Goal: Check status: Check status

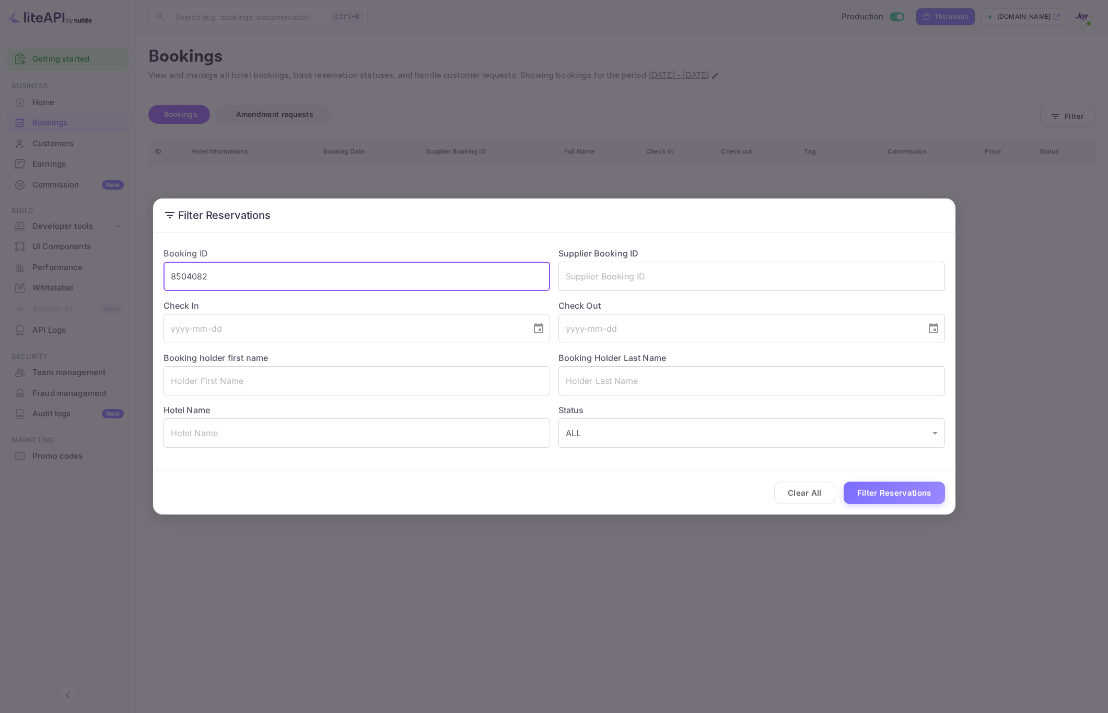
click at [289, 275] on input "8504082" at bounding box center [356, 276] width 386 height 29
click at [289, 274] on input "8504082" at bounding box center [356, 276] width 386 height 29
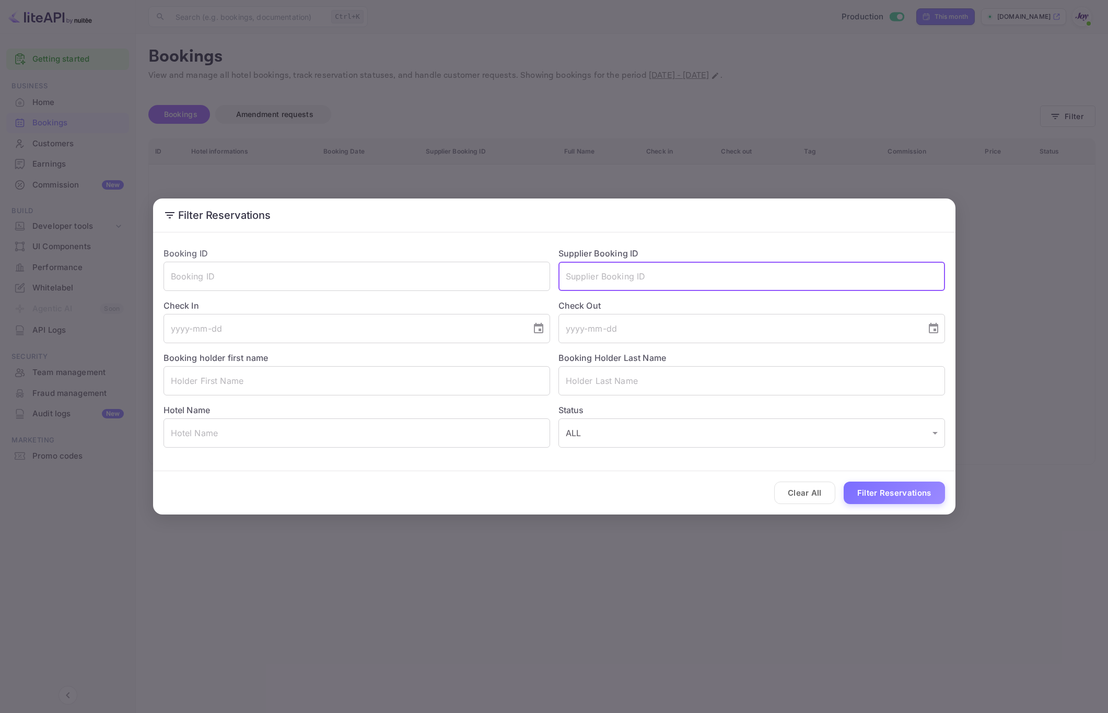
click at [663, 280] on input "text" at bounding box center [751, 276] width 386 height 29
paste input "7618749"
type input "7618749"
click at [876, 498] on button "Filter Reservations" at bounding box center [893, 493] width 101 height 22
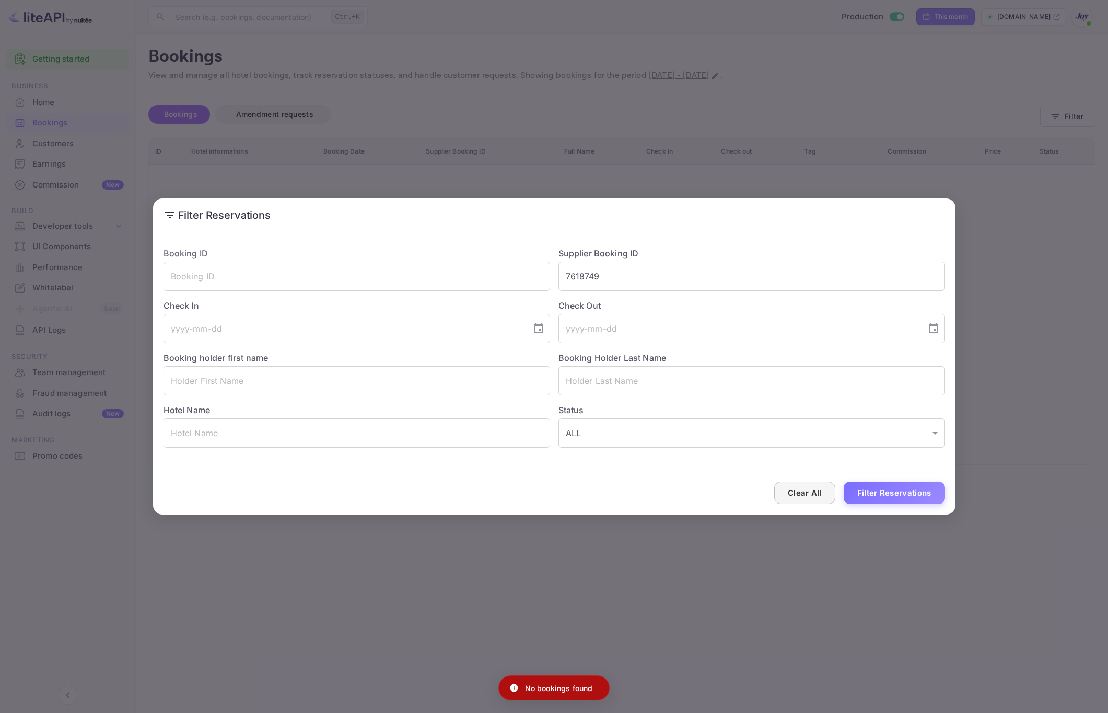
click at [806, 492] on button "Clear All" at bounding box center [804, 493] width 61 height 22
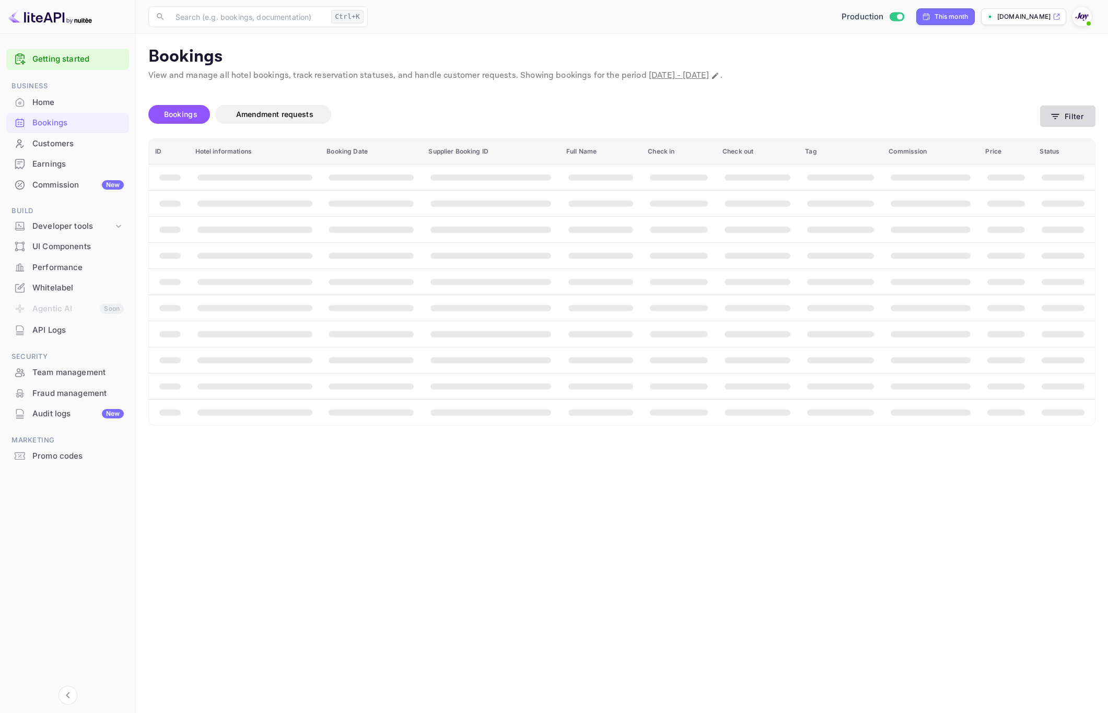
click at [1053, 121] on icon "button" at bounding box center [1055, 116] width 10 height 10
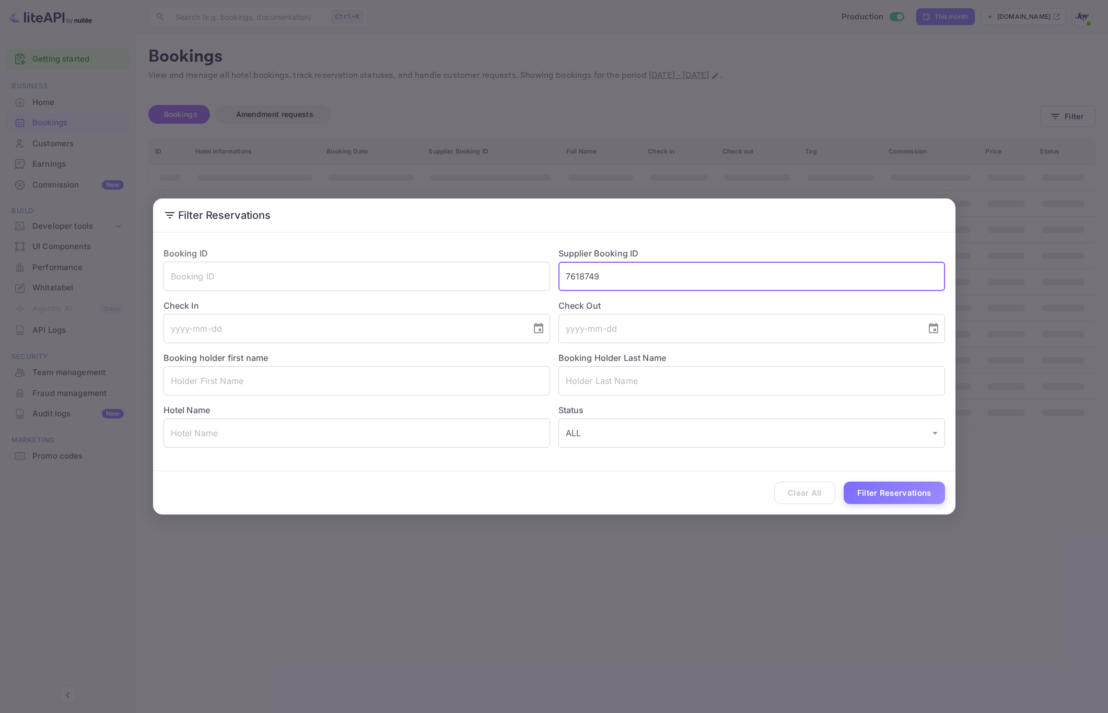
click at [586, 279] on input "7618749" at bounding box center [751, 276] width 386 height 29
click at [588, 279] on input "7618749" at bounding box center [751, 276] width 386 height 29
click at [588, 278] on input "7618749" at bounding box center [751, 276] width 386 height 29
click at [922, 492] on button "Filter Reservations" at bounding box center [893, 493] width 101 height 22
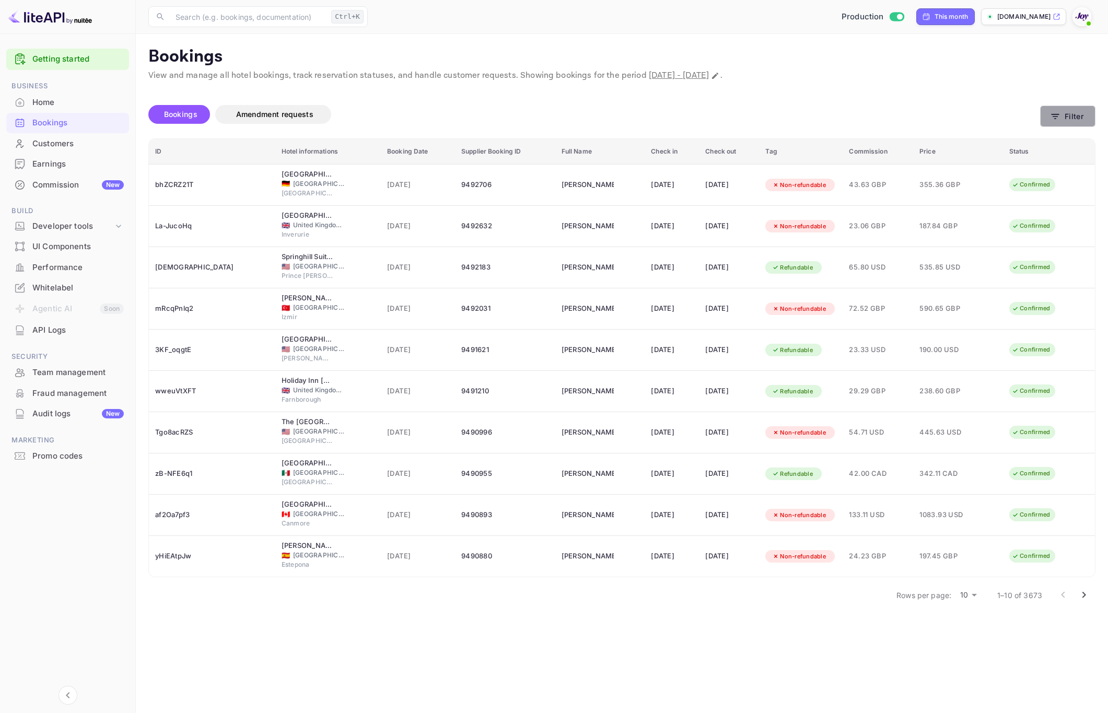
click at [1077, 113] on button "Filter" at bounding box center [1067, 115] width 55 height 21
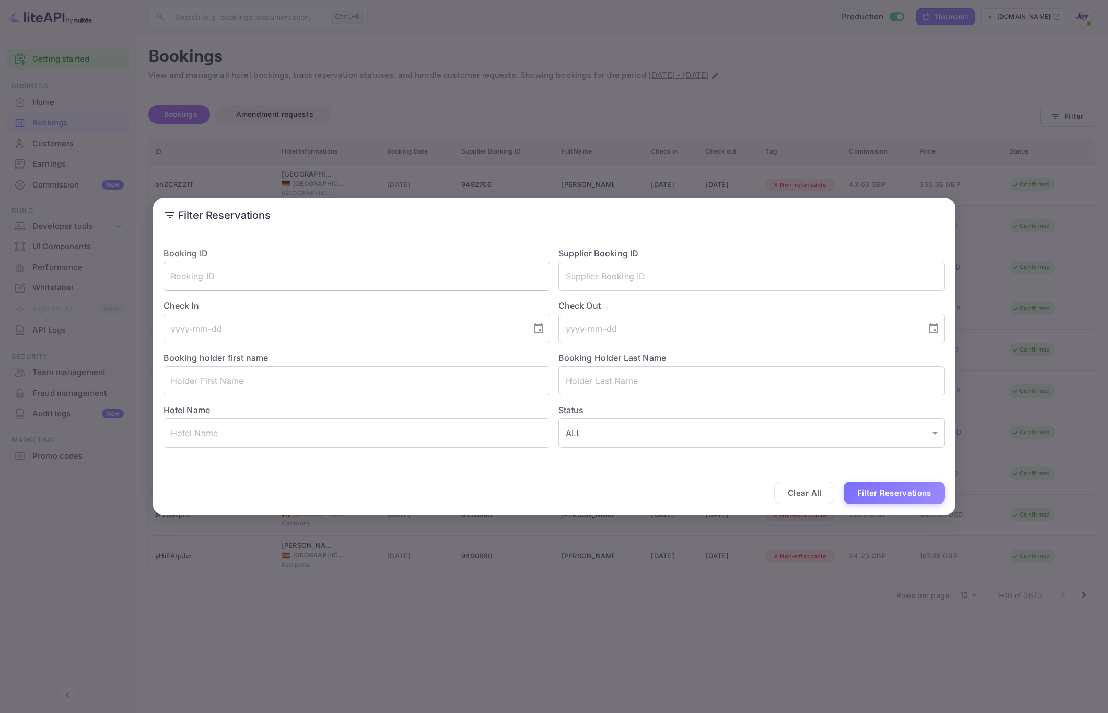
click at [304, 277] on input "text" at bounding box center [356, 276] width 386 height 29
paste input "0dAaKVl-W"
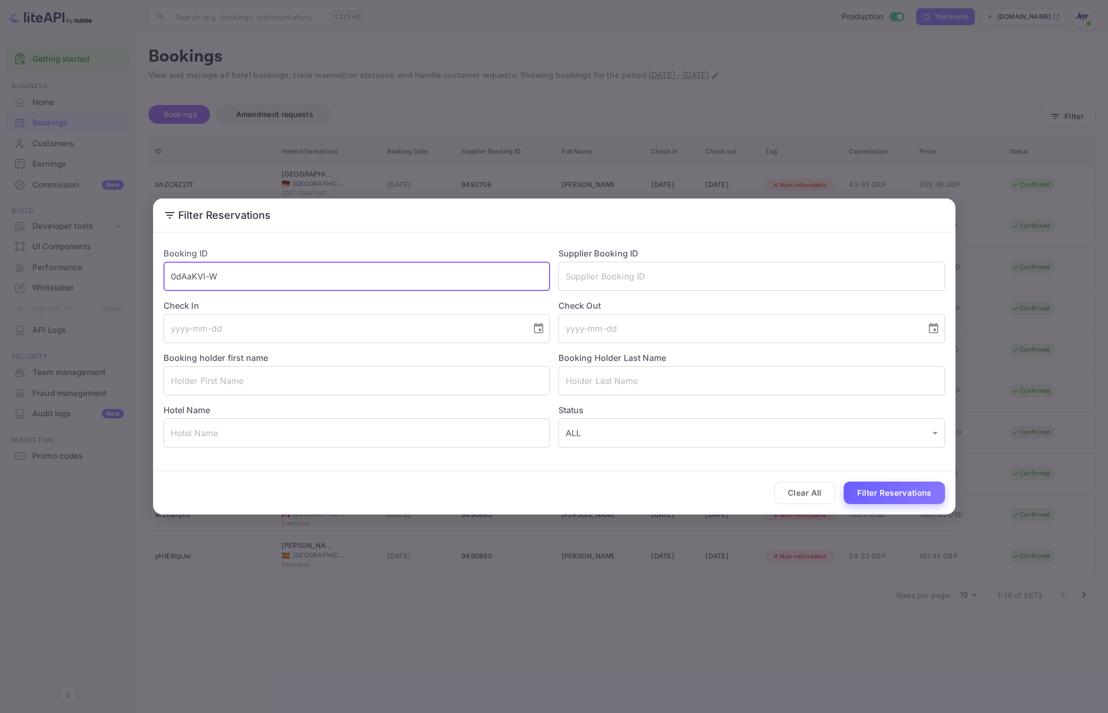
type input "0dAaKVl-W"
click at [881, 499] on button "Filter Reservations" at bounding box center [893, 493] width 101 height 22
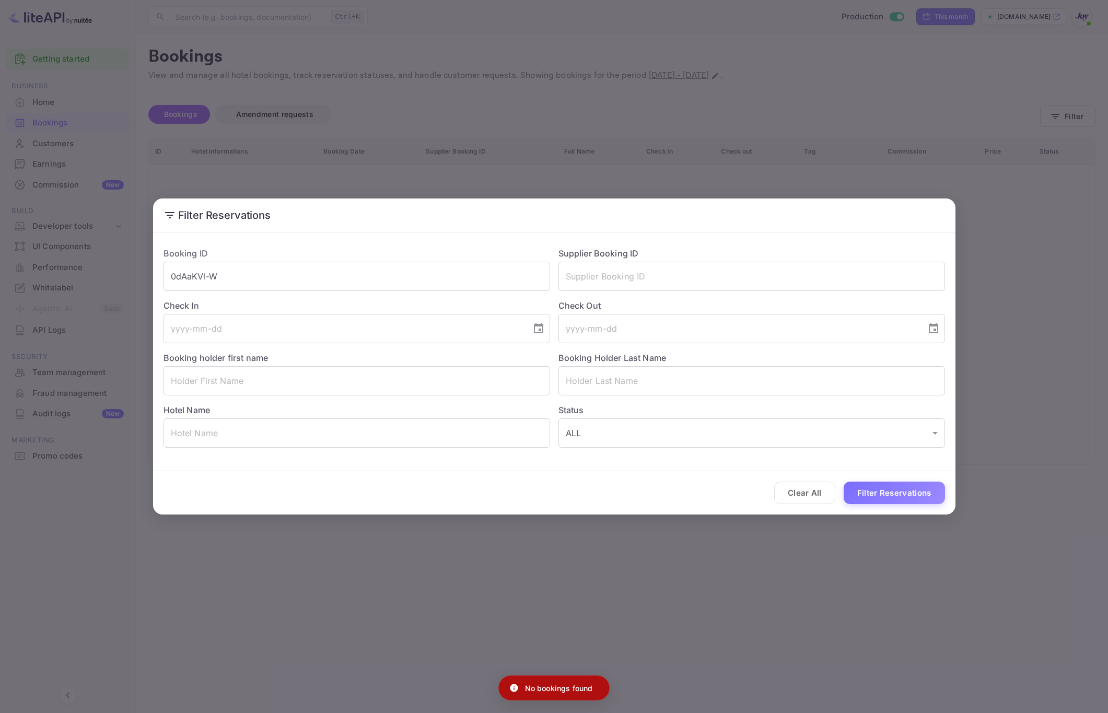
click at [754, 534] on div "Filter Reservations Booking ID 0dAaKVl-W ​ Supplier Booking ID ​ Check In ​ Che…" at bounding box center [554, 356] width 1108 height 713
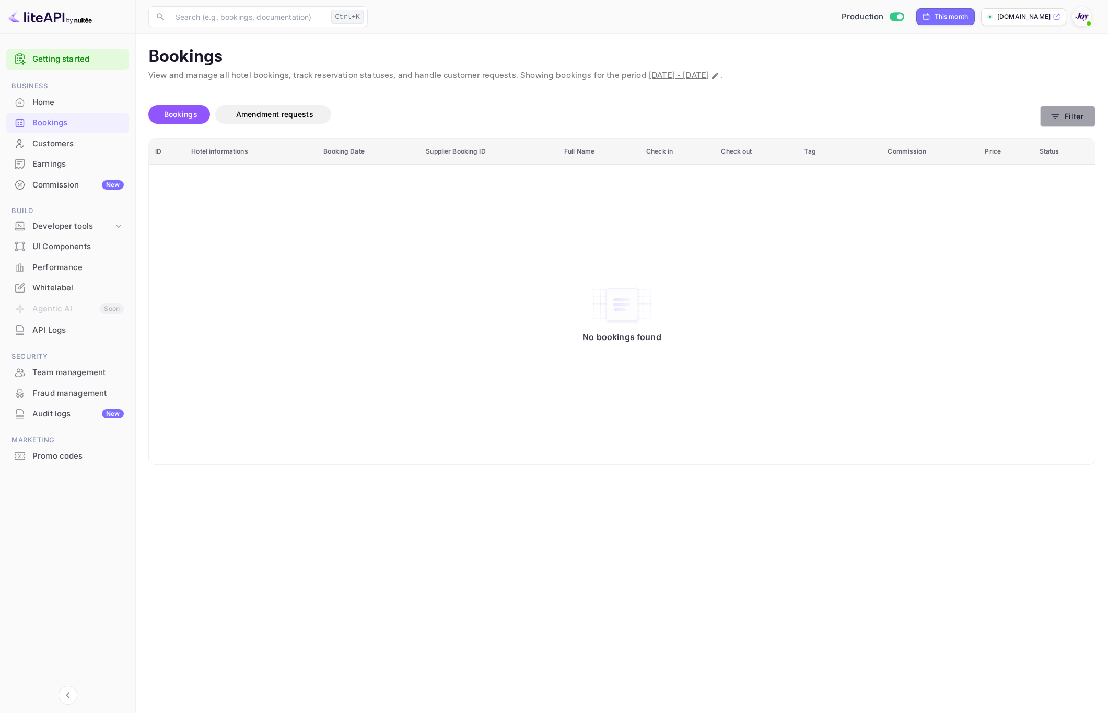
click at [1058, 111] on icon "button" at bounding box center [1055, 116] width 10 height 10
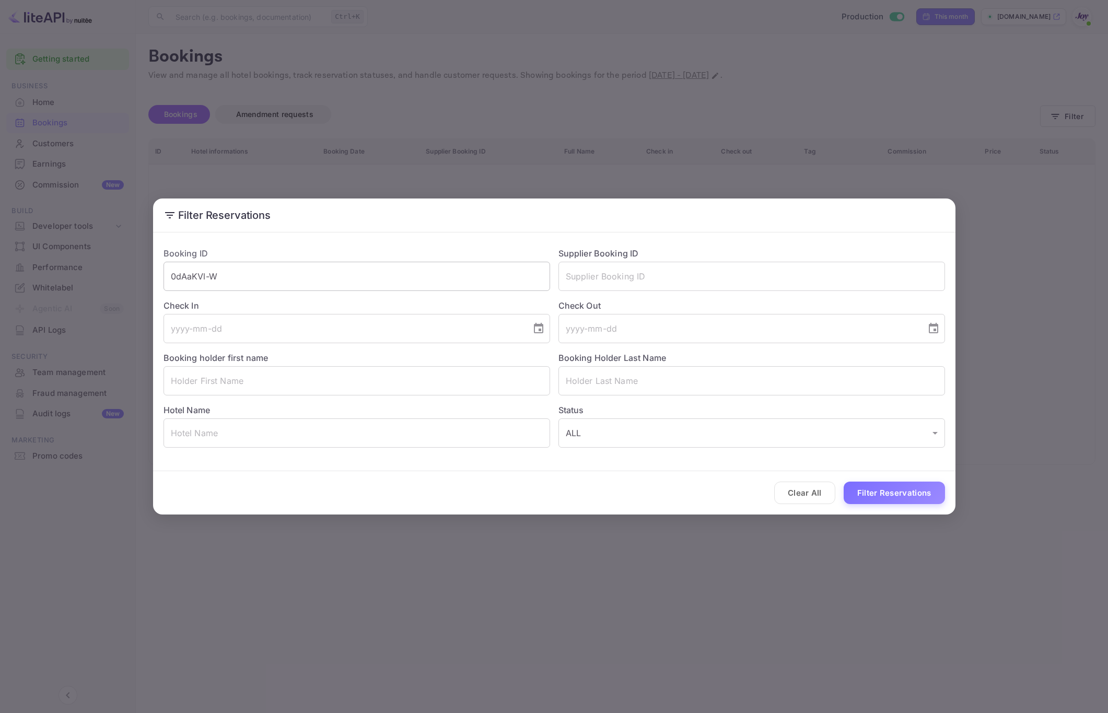
click at [264, 274] on input "0dAaKVl-W" at bounding box center [356, 276] width 386 height 29
paste input "7618749"
type input "7618749"
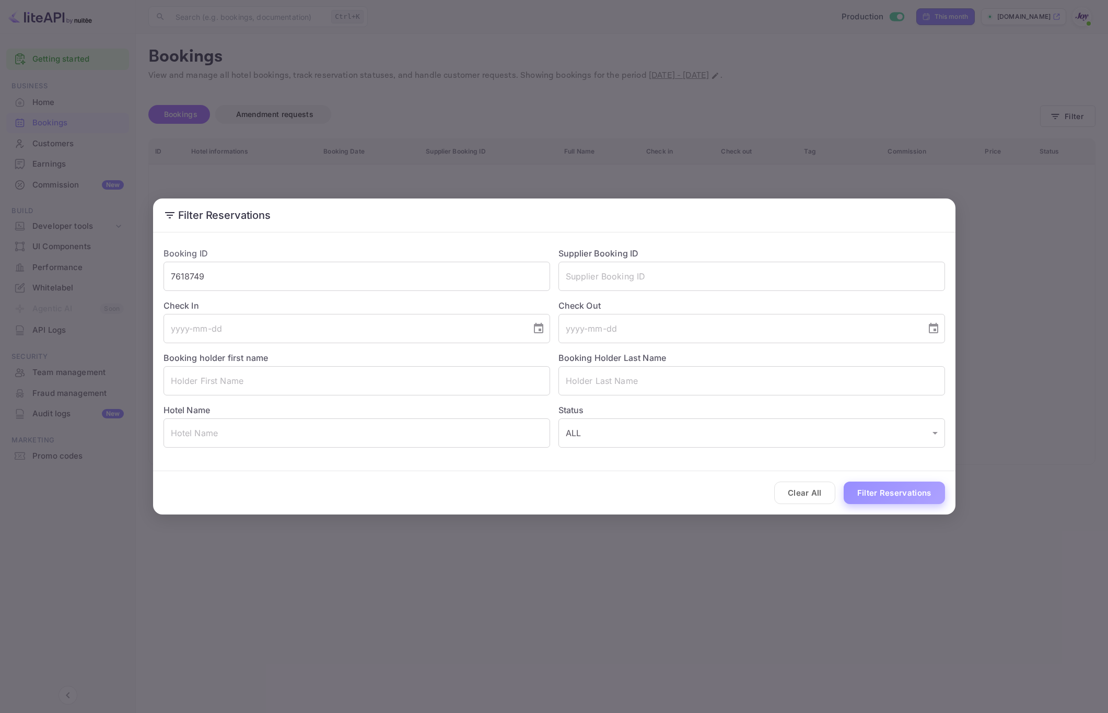
click at [891, 499] on button "Filter Reservations" at bounding box center [893, 493] width 101 height 22
click at [971, 508] on div "Filter Reservations Booking ID 7618749 ​ Supplier Booking ID ​ Check In ​ Check…" at bounding box center [554, 356] width 1108 height 713
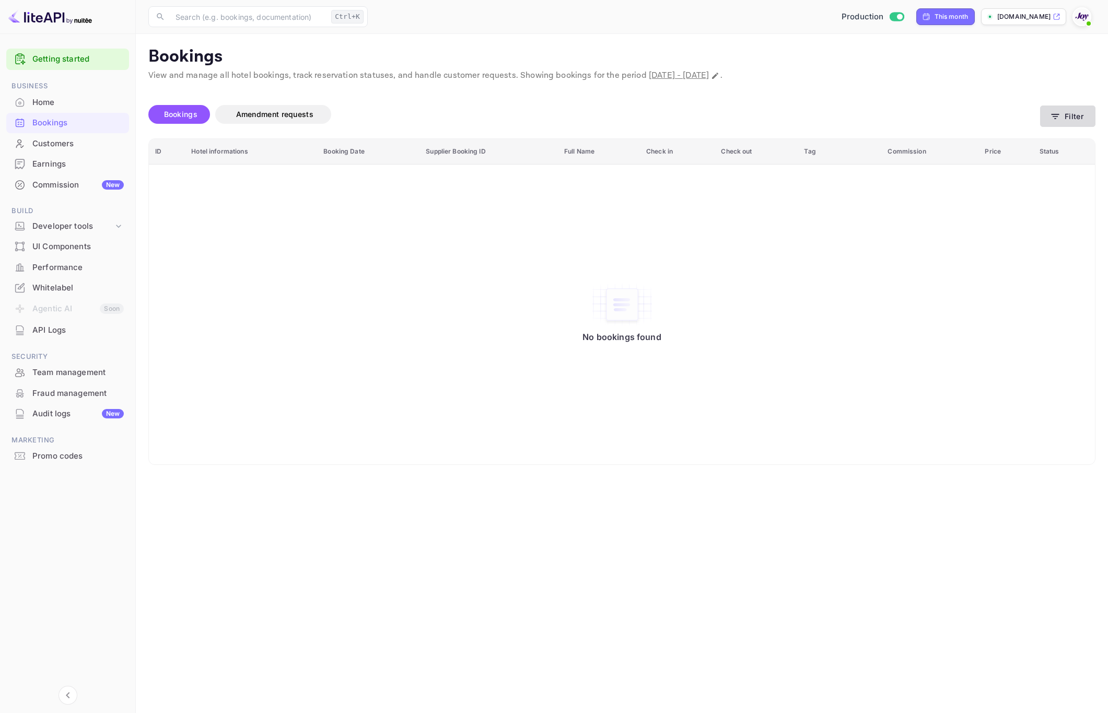
click at [1048, 116] on button "Filter" at bounding box center [1067, 115] width 55 height 21
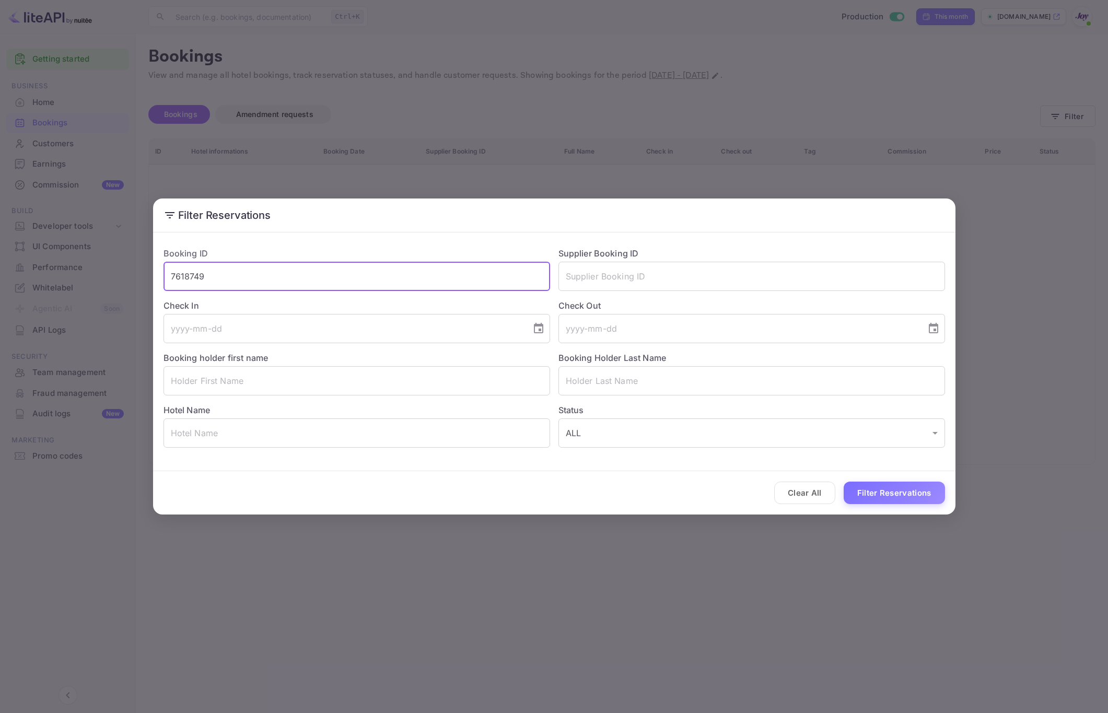
click at [310, 274] on input "7618749" at bounding box center [356, 276] width 386 height 29
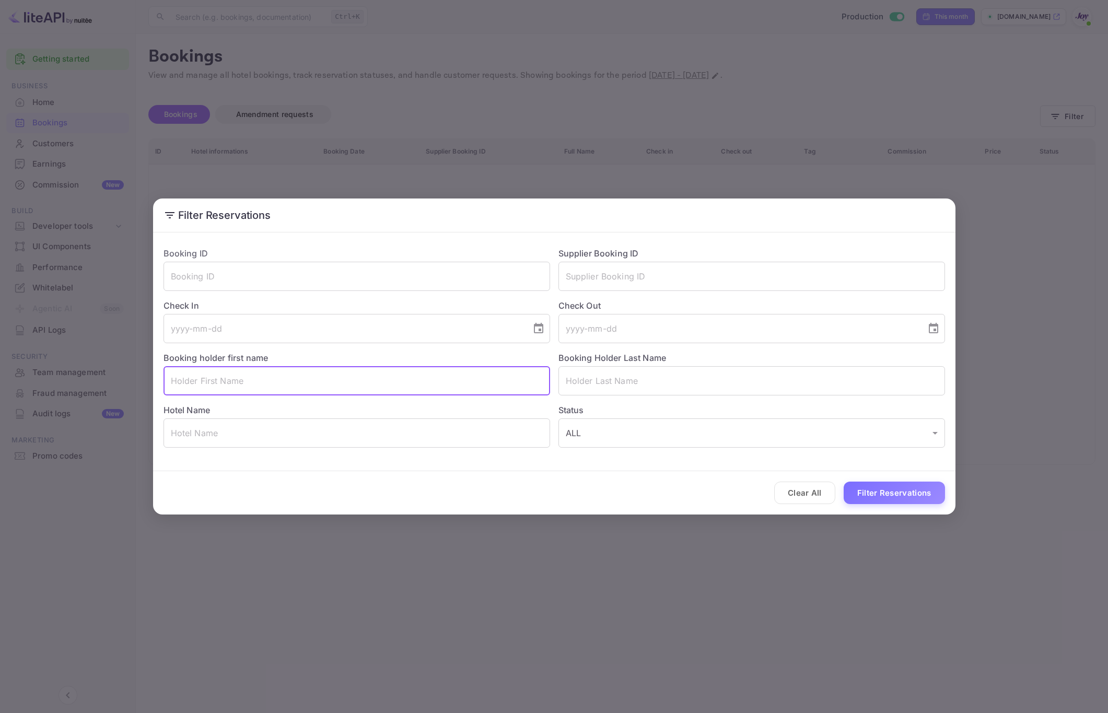
click at [285, 382] on input "text" at bounding box center [356, 380] width 386 height 29
type input "Laura"
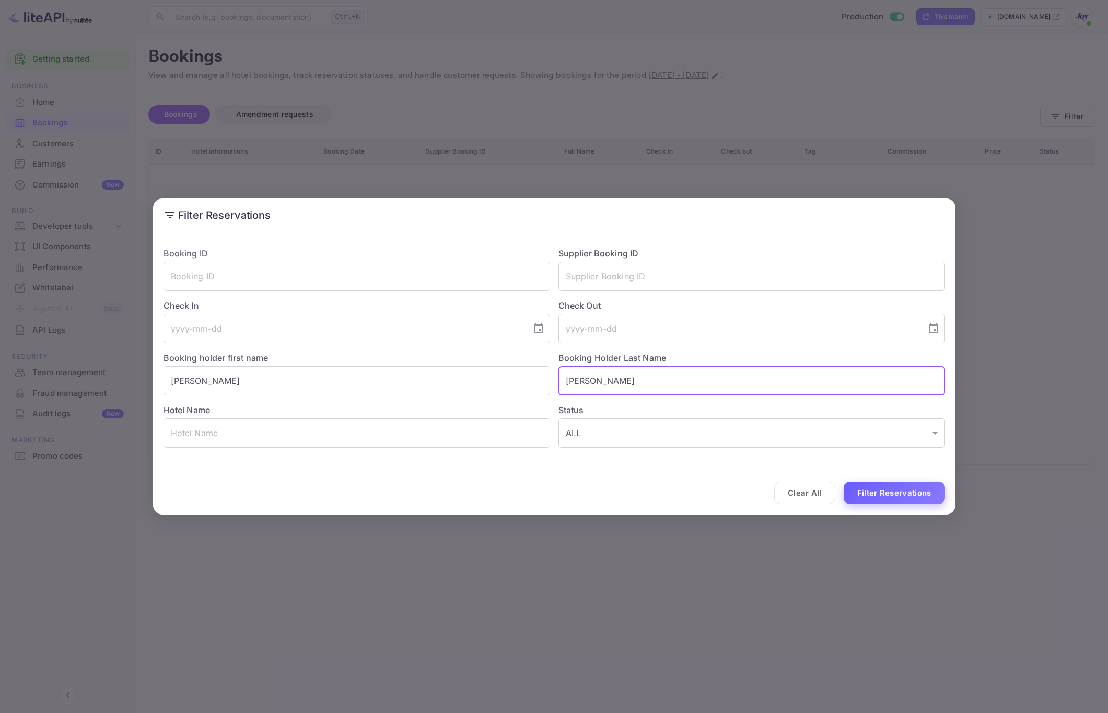
type input "Garofalo"
click at [888, 486] on button "Filter Reservations" at bounding box center [893, 493] width 101 height 22
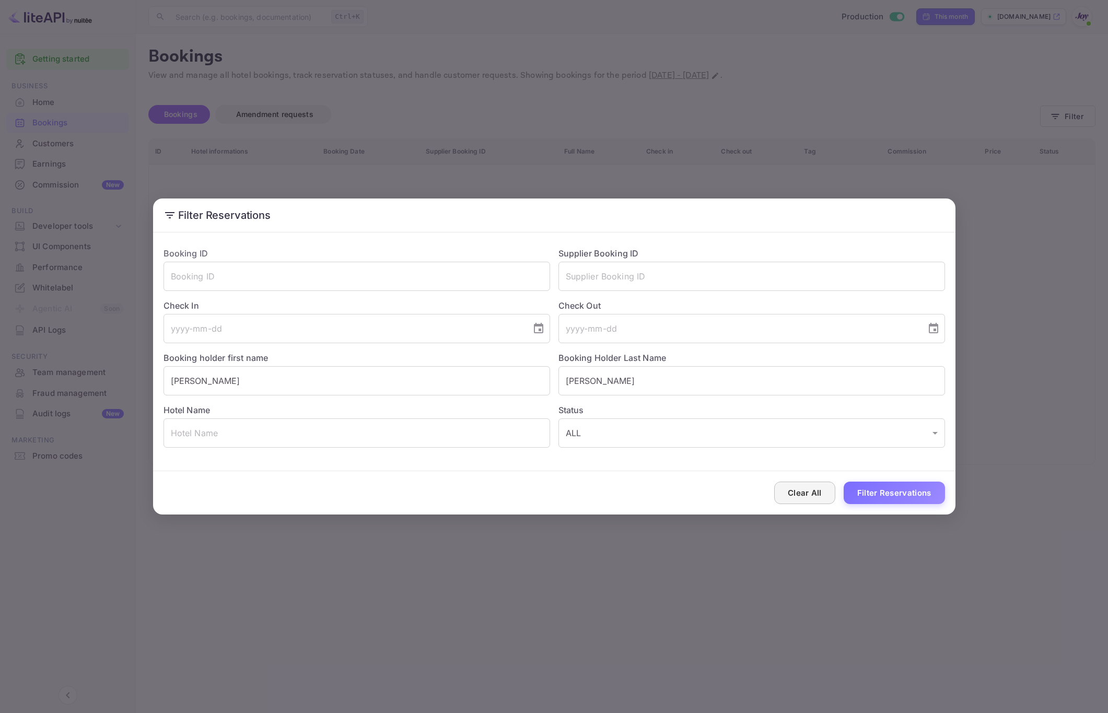
click at [793, 497] on button "Clear All" at bounding box center [804, 493] width 61 height 22
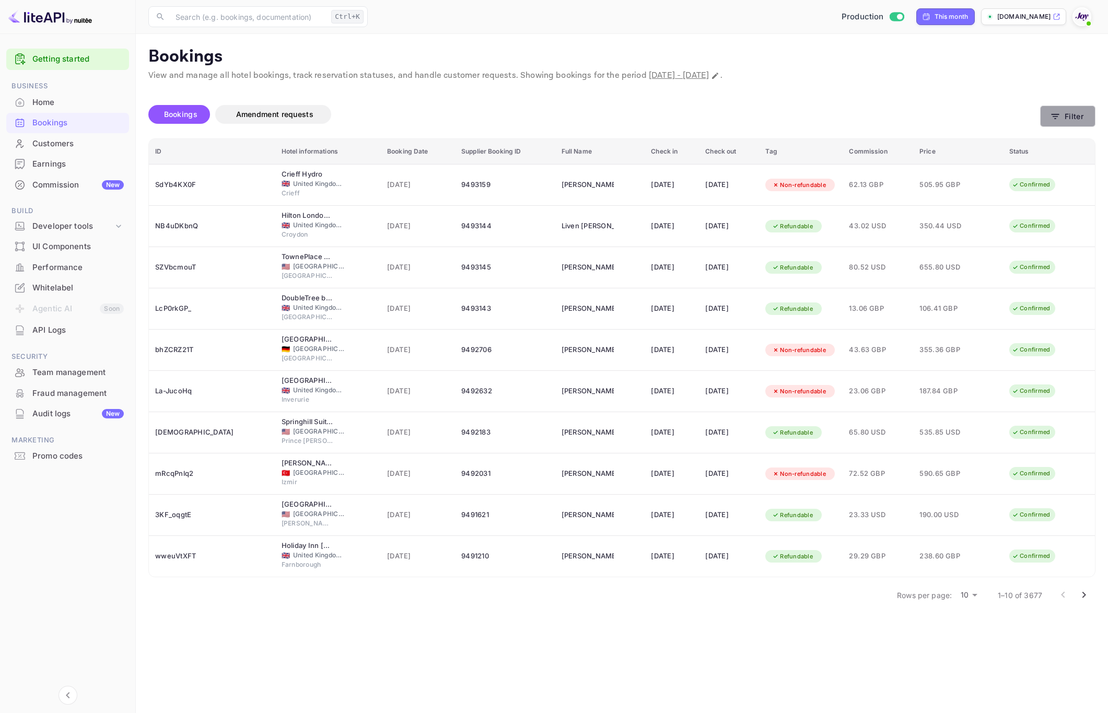
click at [1067, 109] on button "Filter" at bounding box center [1067, 115] width 55 height 21
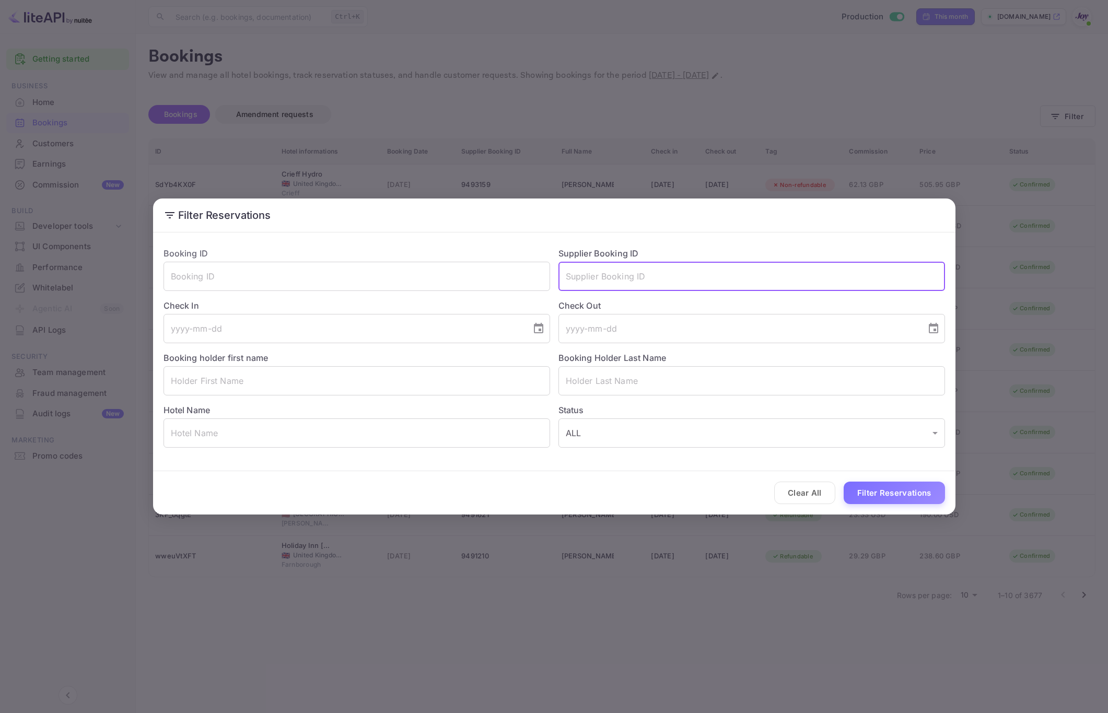
click at [669, 274] on input "text" at bounding box center [751, 276] width 386 height 29
type input "9454487"
click at [895, 499] on button "Filter Reservations" at bounding box center [893, 493] width 101 height 22
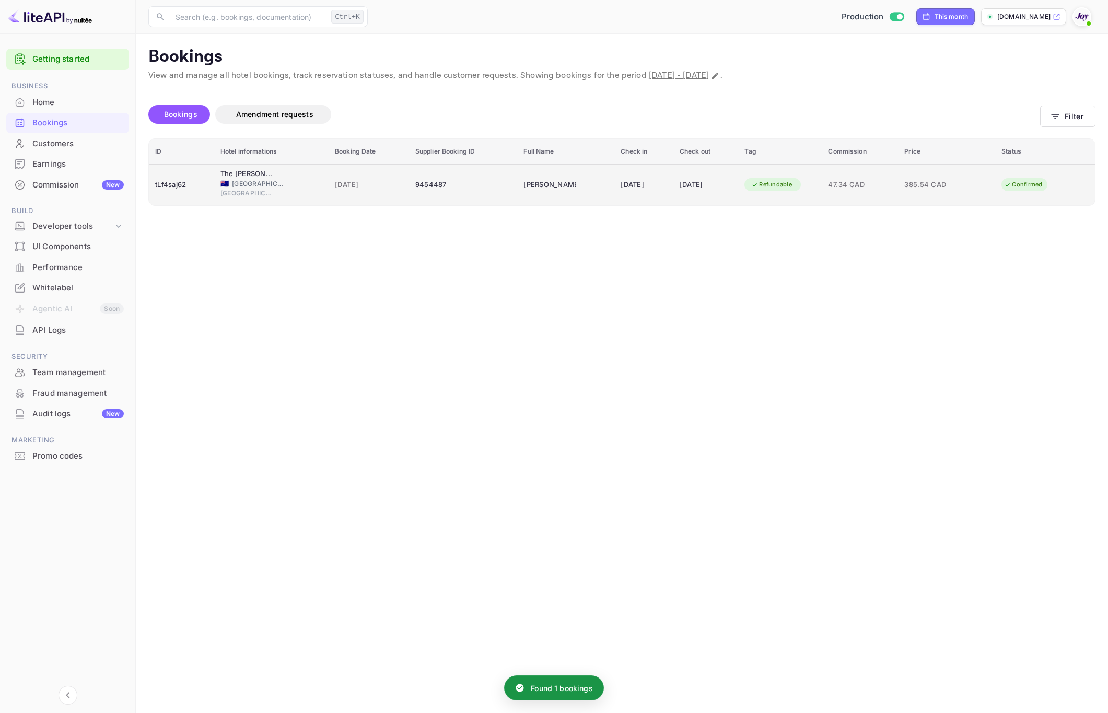
click at [284, 185] on div "🇦🇺 Australia" at bounding box center [271, 183] width 102 height 9
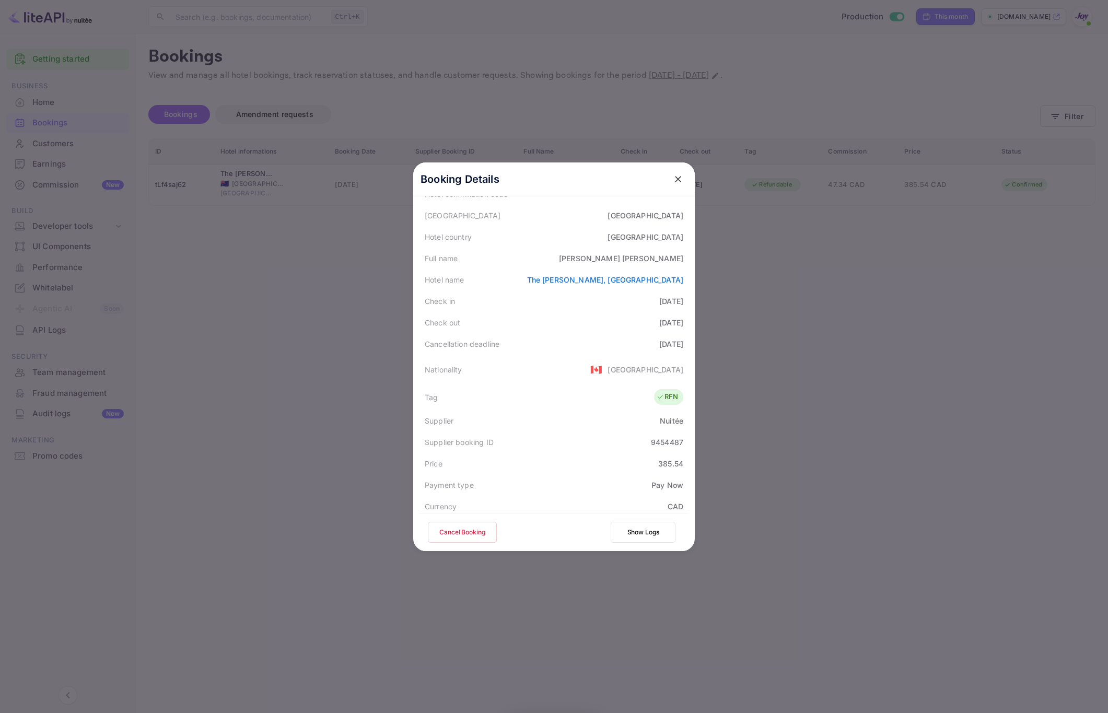
scroll to position [254, 0]
click at [649, 466] on div "Download" at bounding box center [661, 462] width 36 height 11
click at [660, 499] on div "Download" at bounding box center [654, 493] width 60 height 20
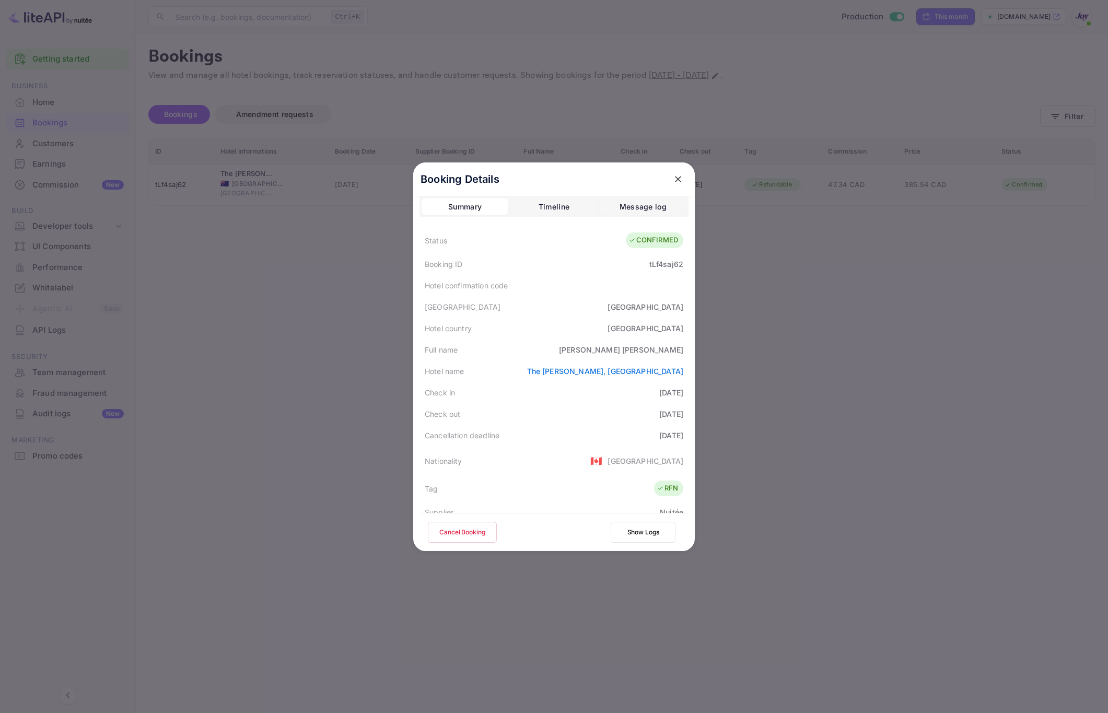
scroll to position [0, 0]
click at [646, 356] on div "Dilpreet Dhaliwal" at bounding box center [621, 355] width 124 height 11
copy div "Dilpreet Dhaliwal"
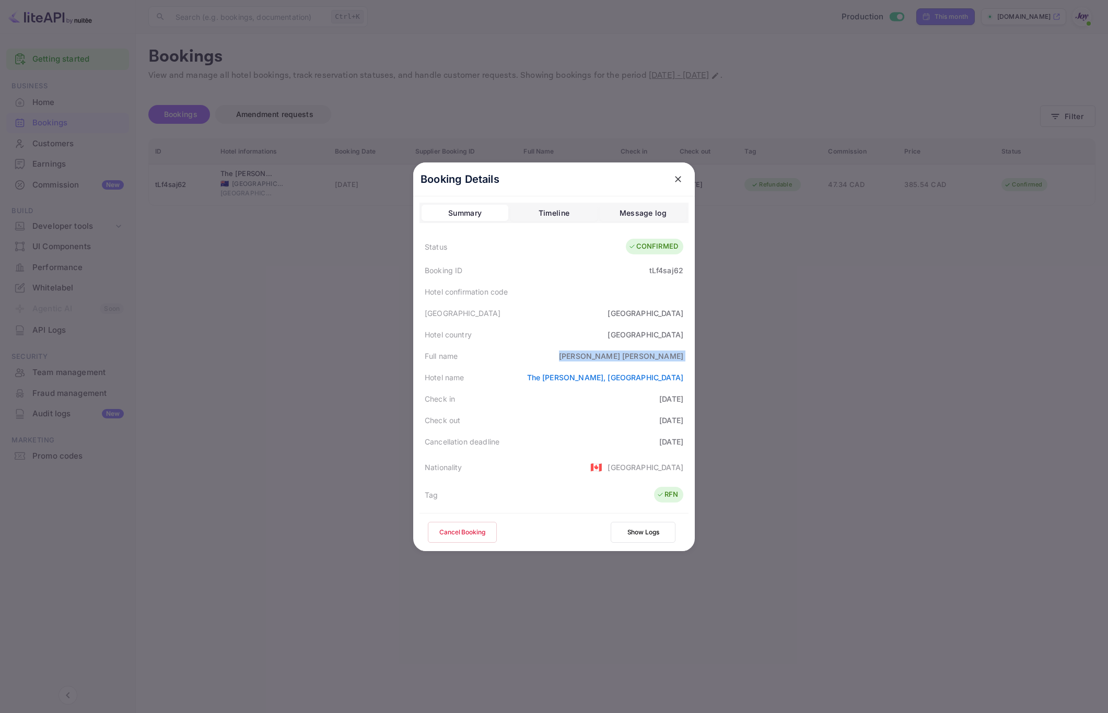
click at [667, 271] on div "tLf4saj62" at bounding box center [666, 270] width 34 height 11
click at [666, 271] on div "tLf4saj62" at bounding box center [666, 270] width 34 height 11
copy div "tLf4saj62"
click at [661, 401] on div "2025-10-16" at bounding box center [671, 398] width 24 height 11
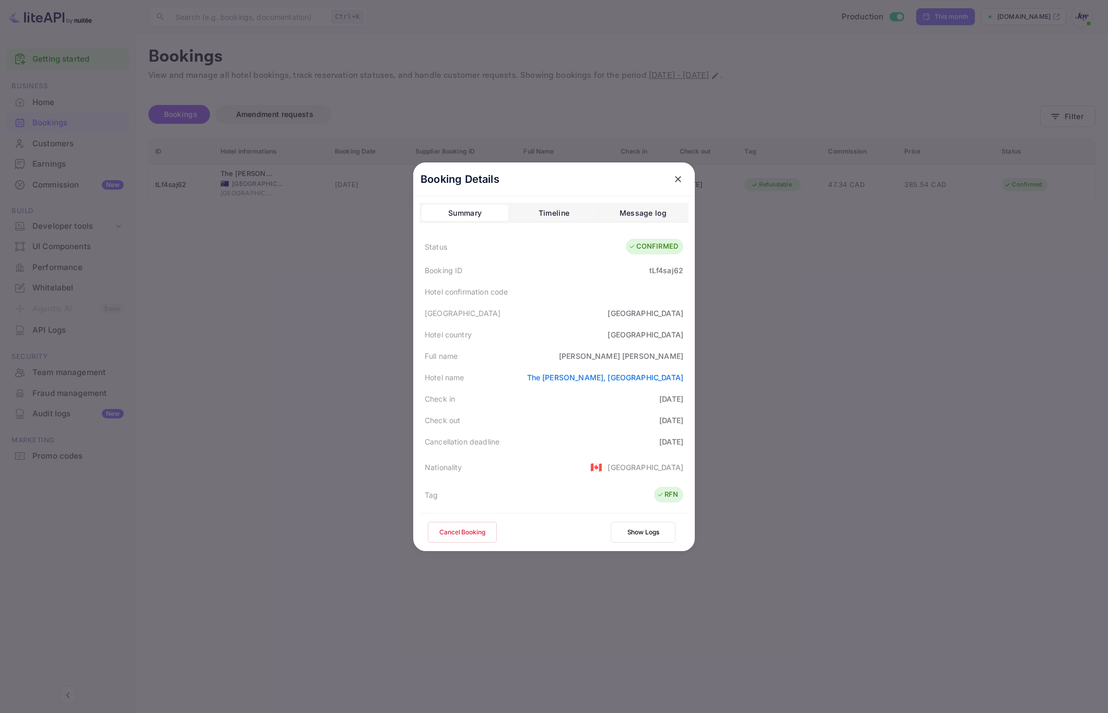
click at [661, 401] on div "2025-10-16" at bounding box center [671, 398] width 24 height 11
copy div "2025-10-16"
click at [665, 420] on div "2025-10-18" at bounding box center [671, 420] width 24 height 11
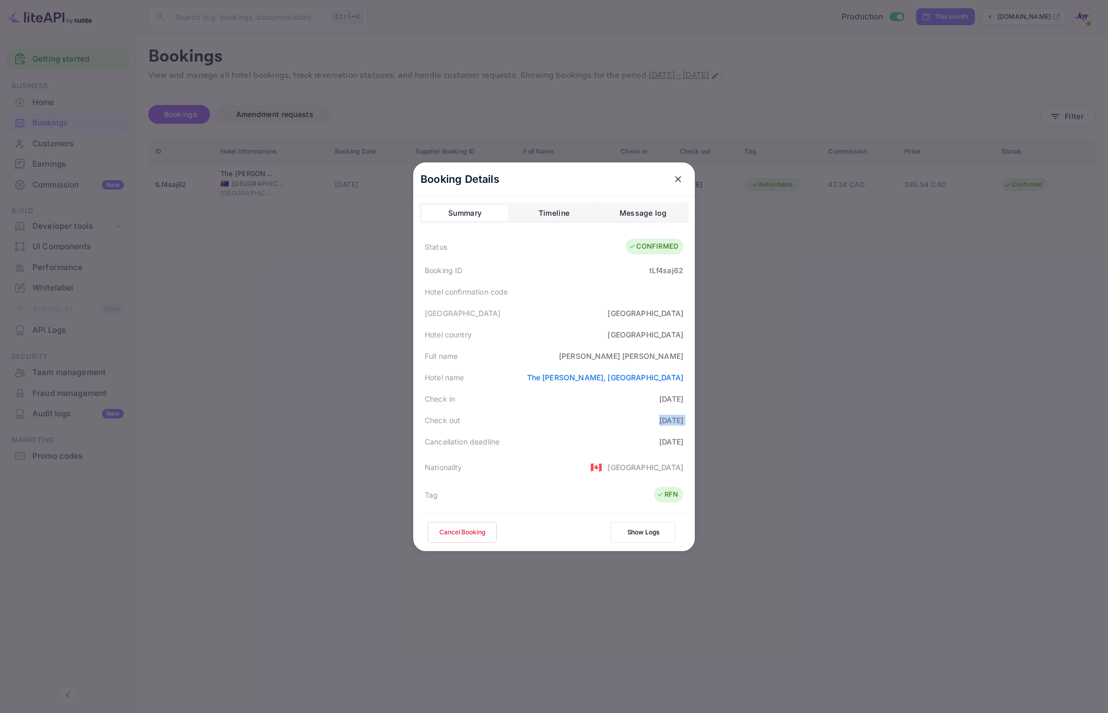
click at [665, 420] on div "2025-10-18" at bounding box center [671, 420] width 24 height 11
copy div "2025-10-18"
